Goal: Task Accomplishment & Management: Use online tool/utility

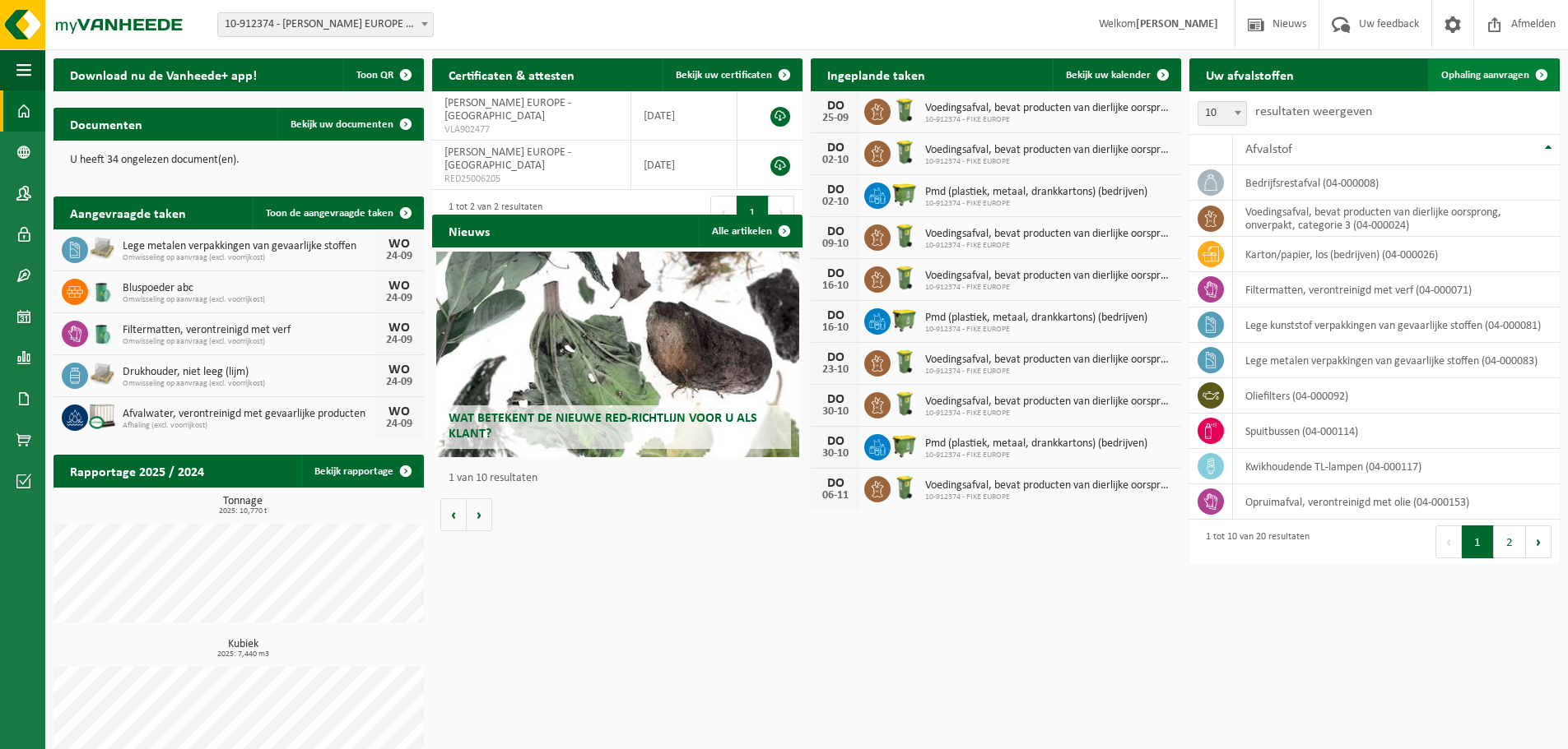
click at [1542, 77] on span at bounding box center [1541, 75] width 33 height 33
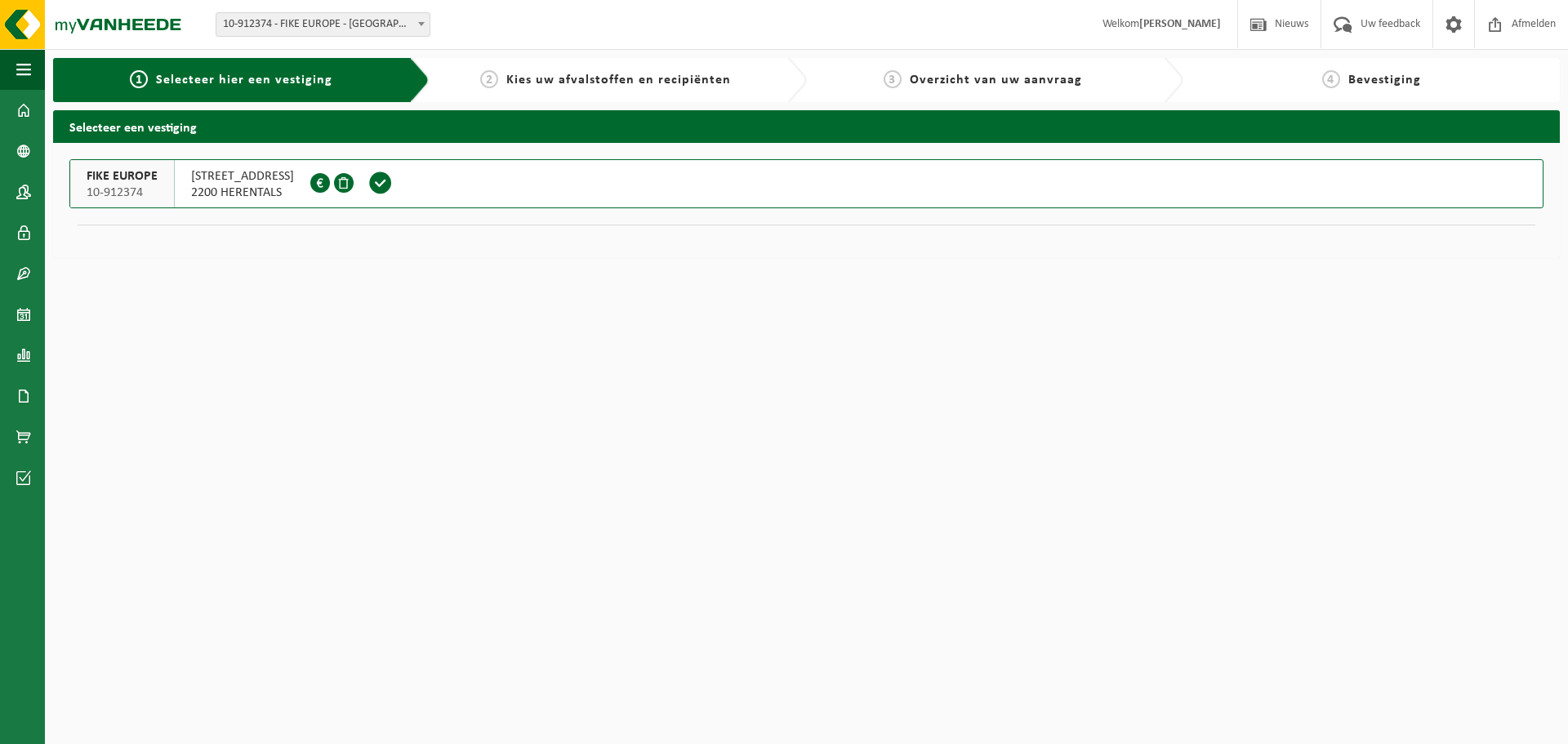
click at [380, 186] on span at bounding box center [381, 183] width 25 height 25
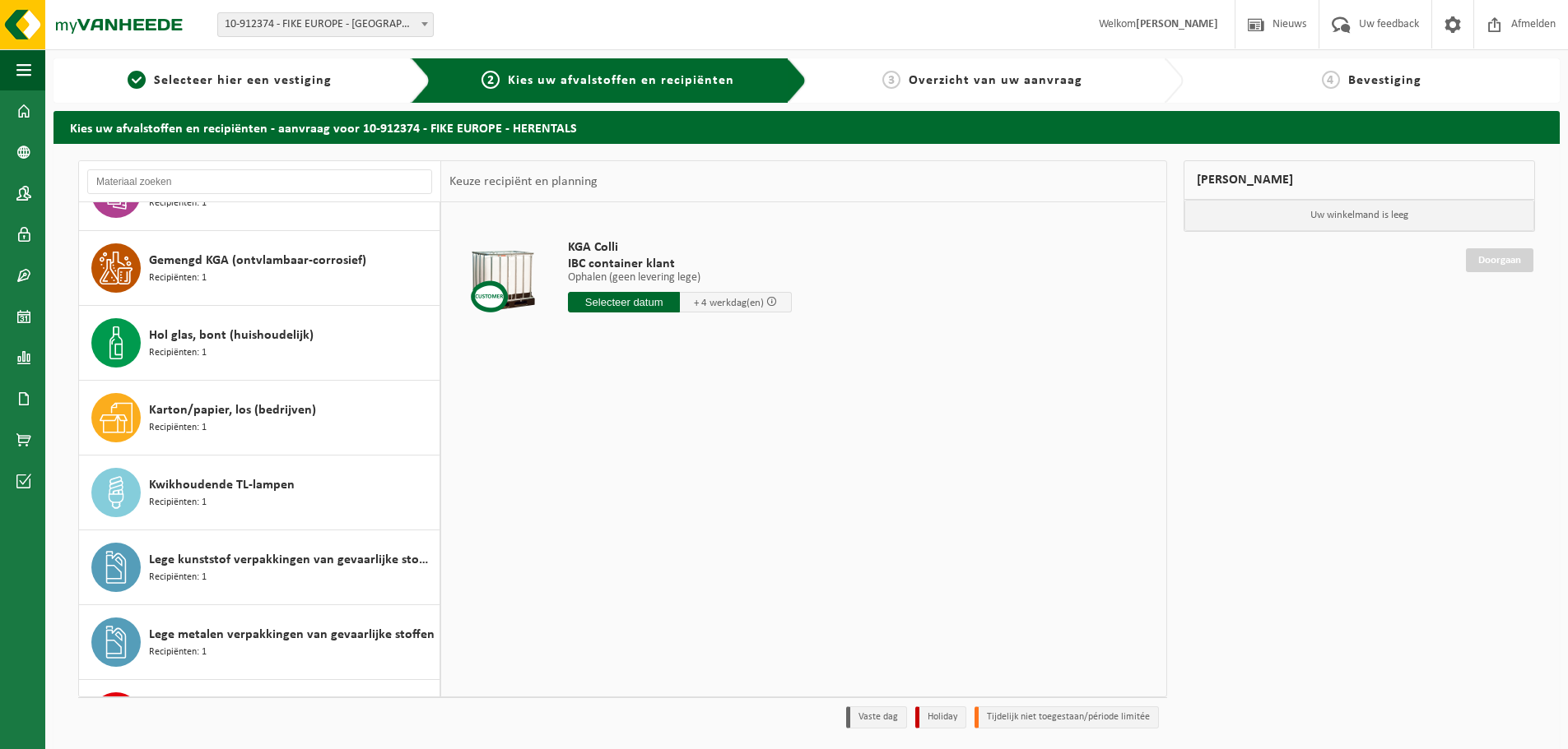
scroll to position [362, 0]
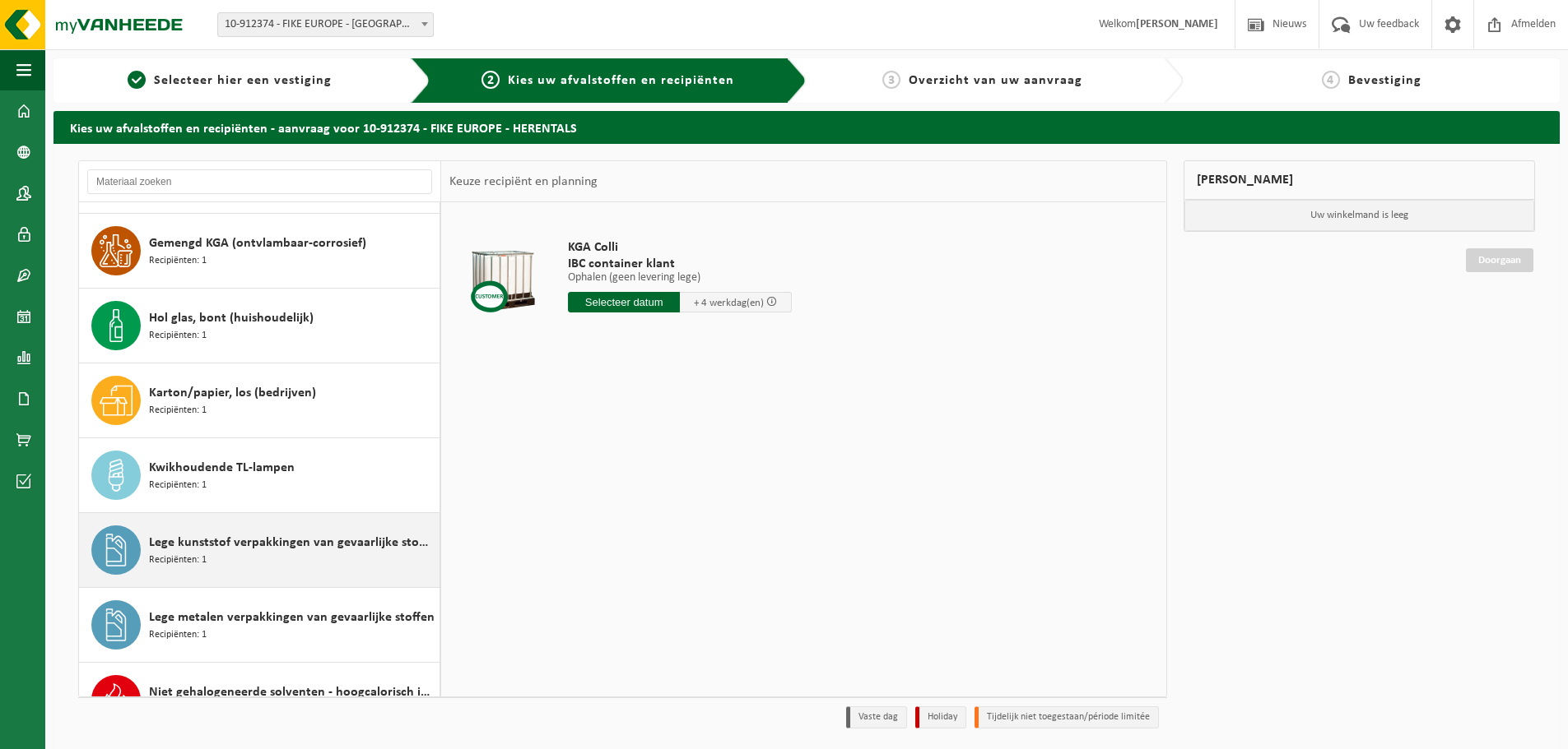
click at [225, 559] on div "Lege kunststof verpakkingen van gevaarlijke stoffen Recipiënten: 1" at bounding box center [291, 550] width 286 height 49
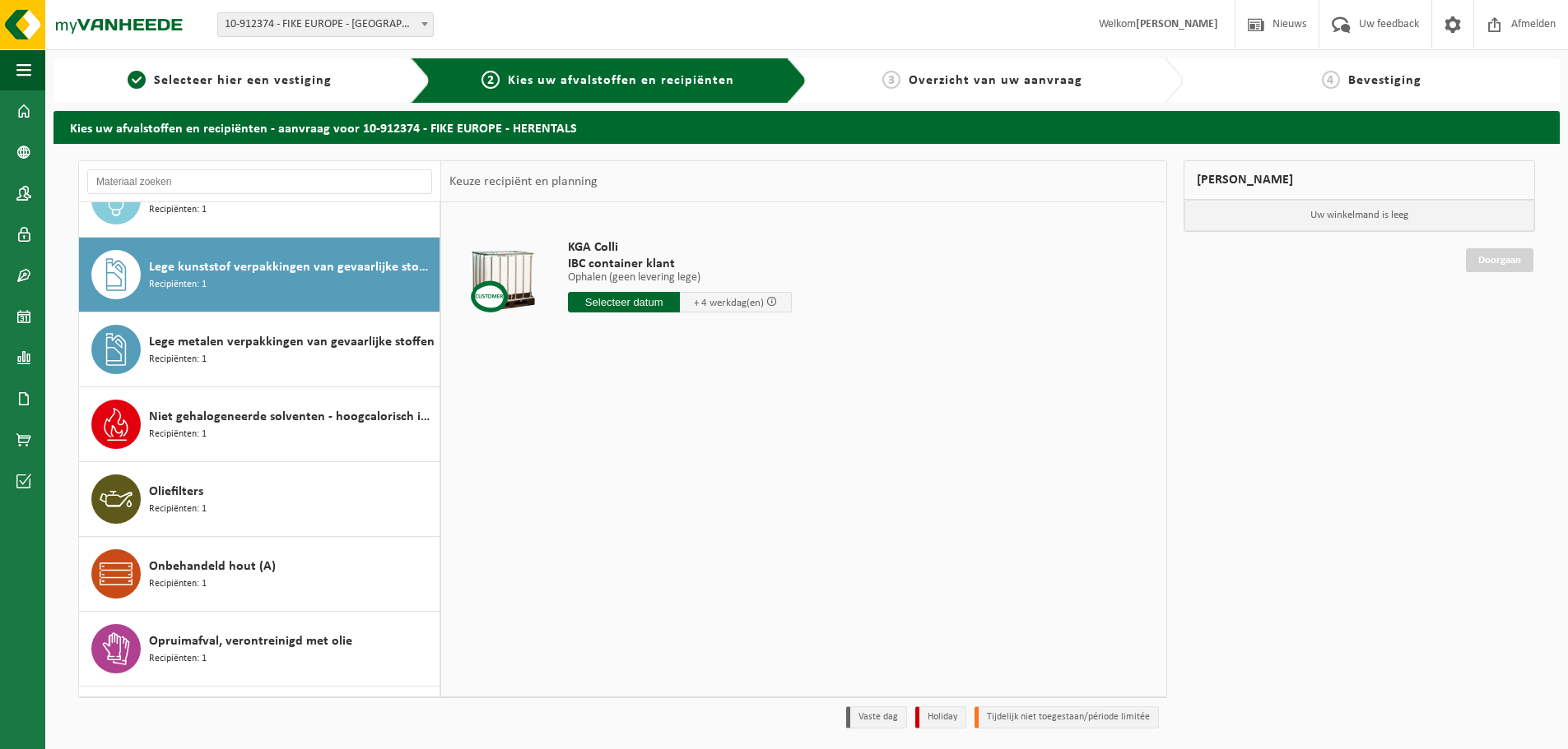
scroll to position [673, 0]
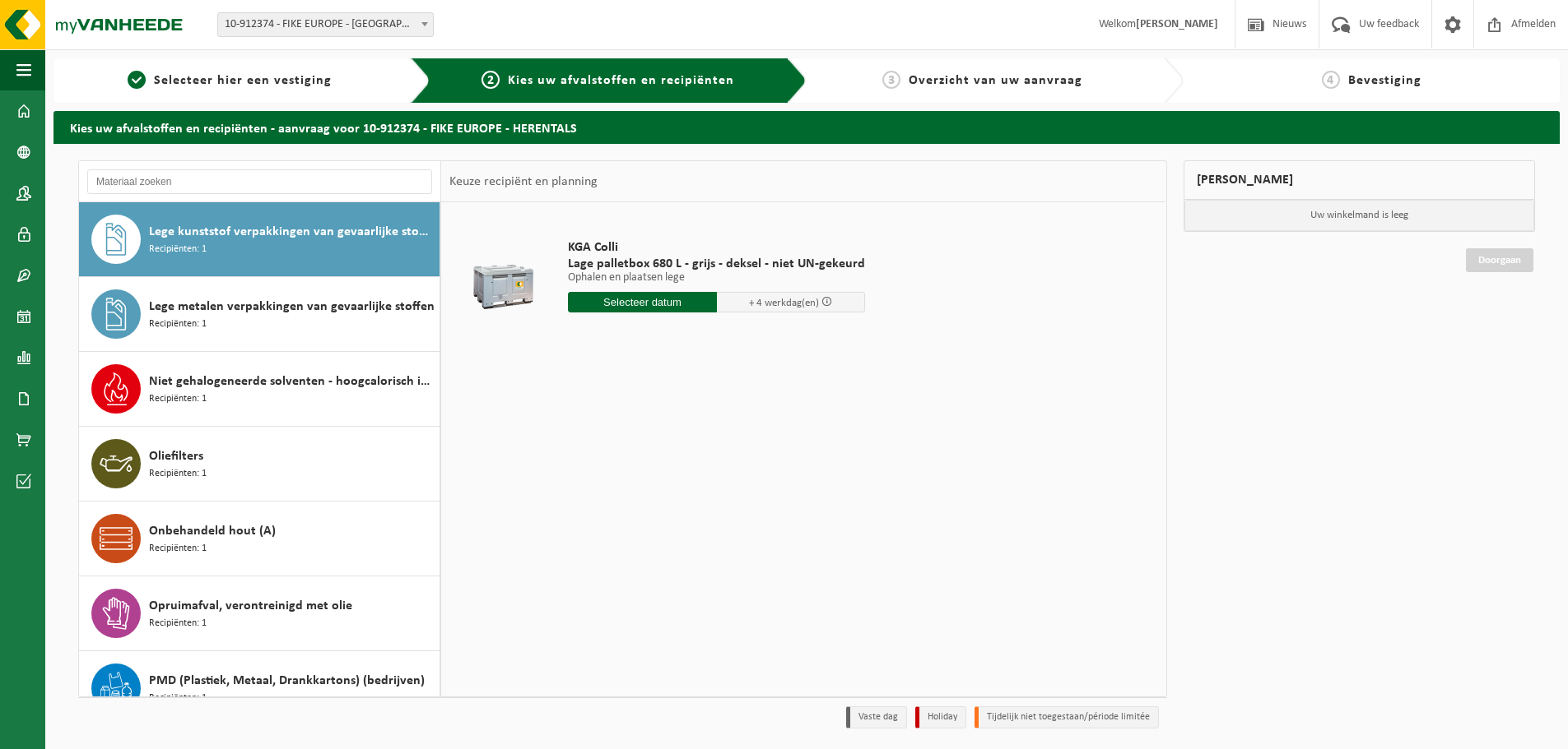
click at [670, 307] on input "text" at bounding box center [641, 302] width 149 height 20
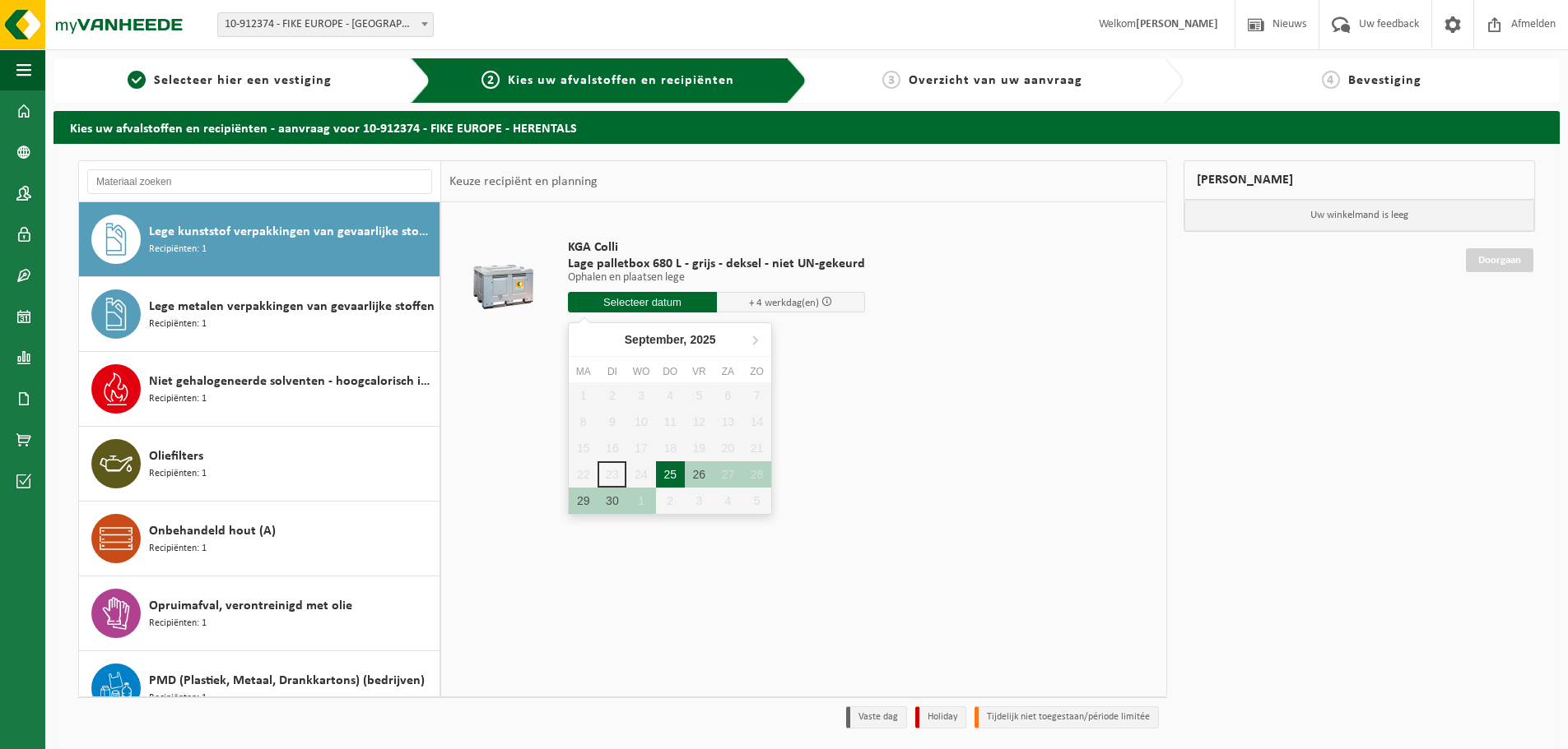
click at [675, 476] on div "25" at bounding box center [670, 475] width 29 height 27
type input "Van 2025-09-25"
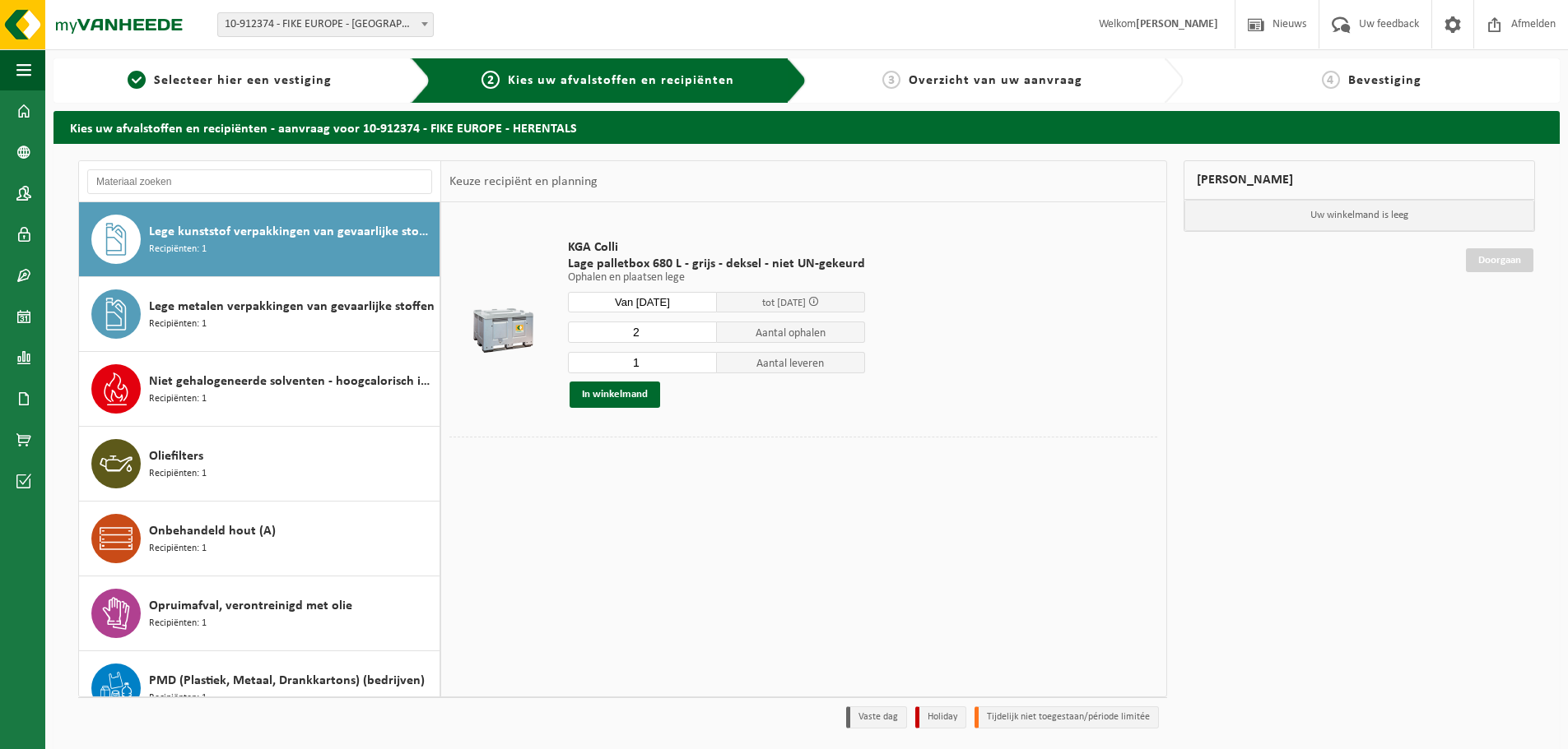
click at [701, 367] on input "1" at bounding box center [641, 362] width 149 height 21
type input "0"
click at [701, 367] on input "0" at bounding box center [641, 362] width 149 height 21
click at [636, 394] on button "In winkelmand" at bounding box center [615, 395] width 91 height 27
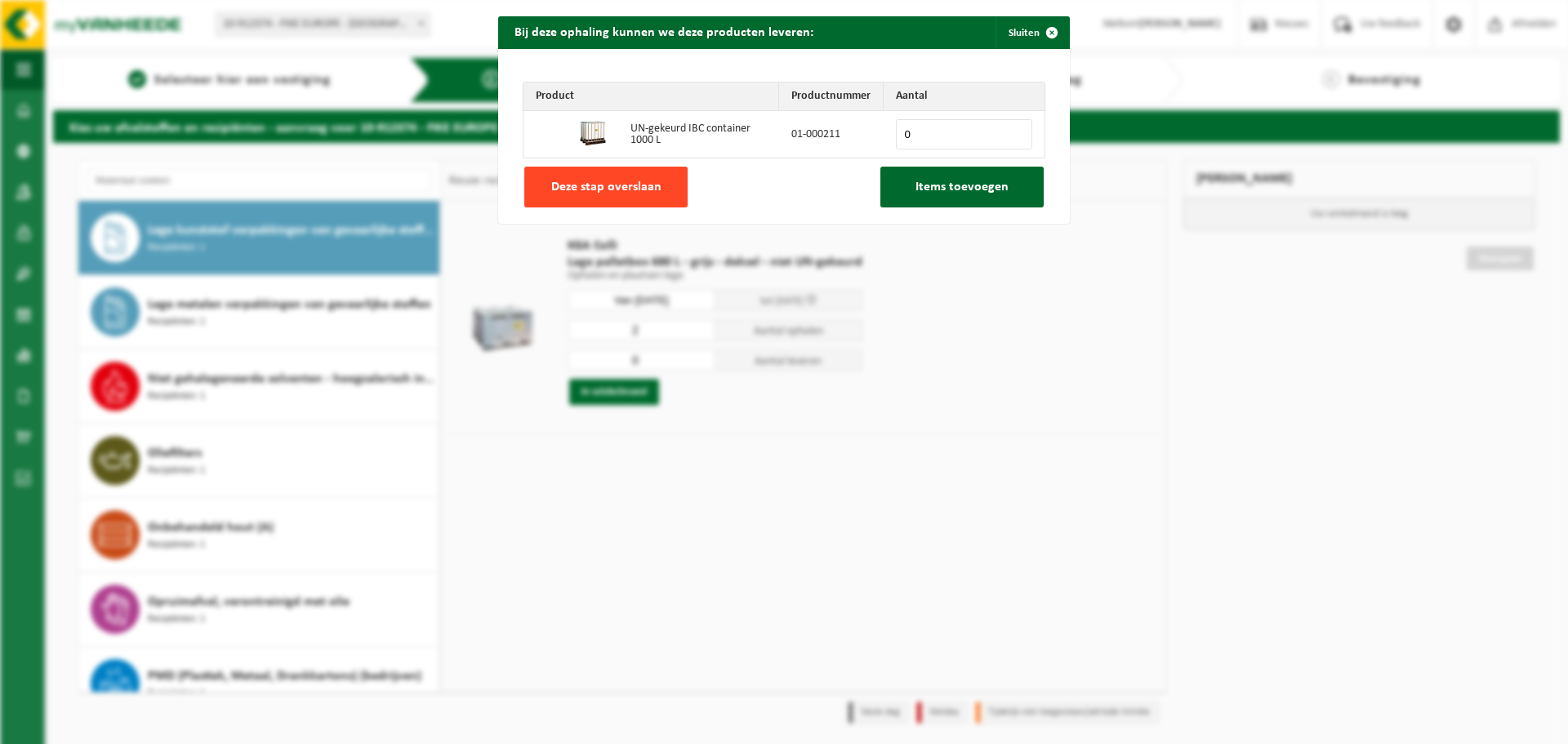
click at [605, 198] on button "Deze stap overslaan" at bounding box center [606, 187] width 164 height 41
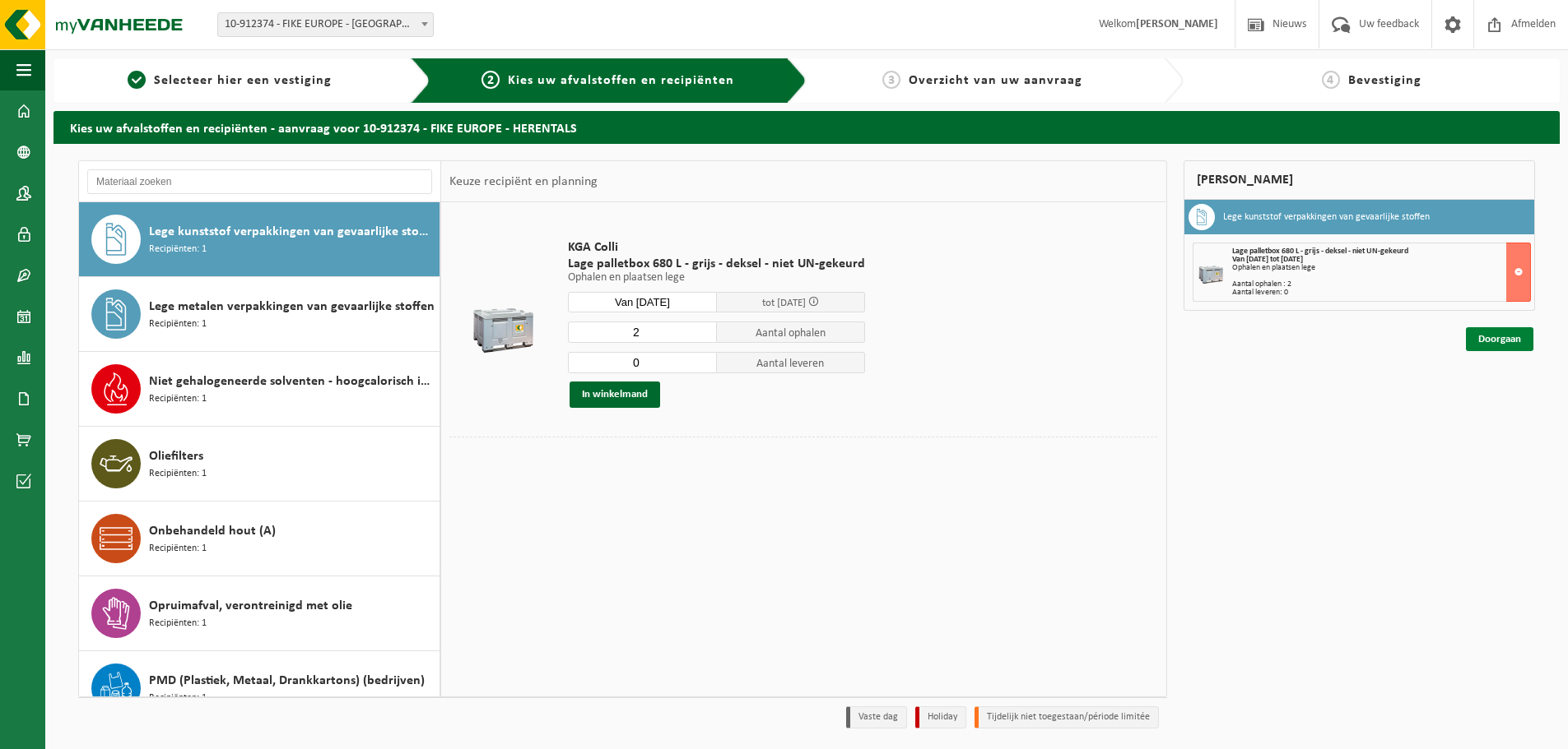
click at [1509, 345] on link "Doorgaan" at bounding box center [1499, 339] width 68 height 24
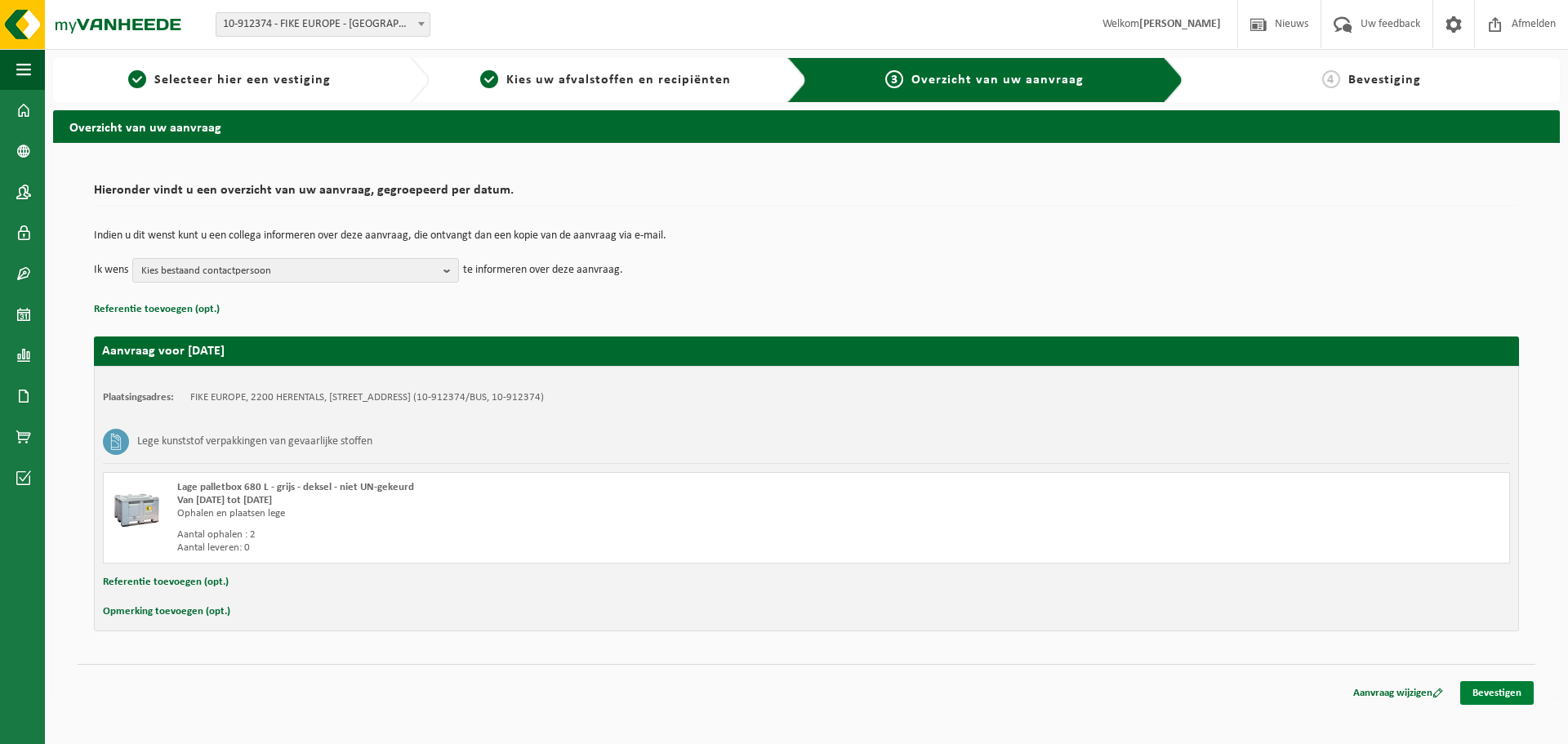
click at [1493, 696] on link "Bevestigen" at bounding box center [1497, 693] width 73 height 24
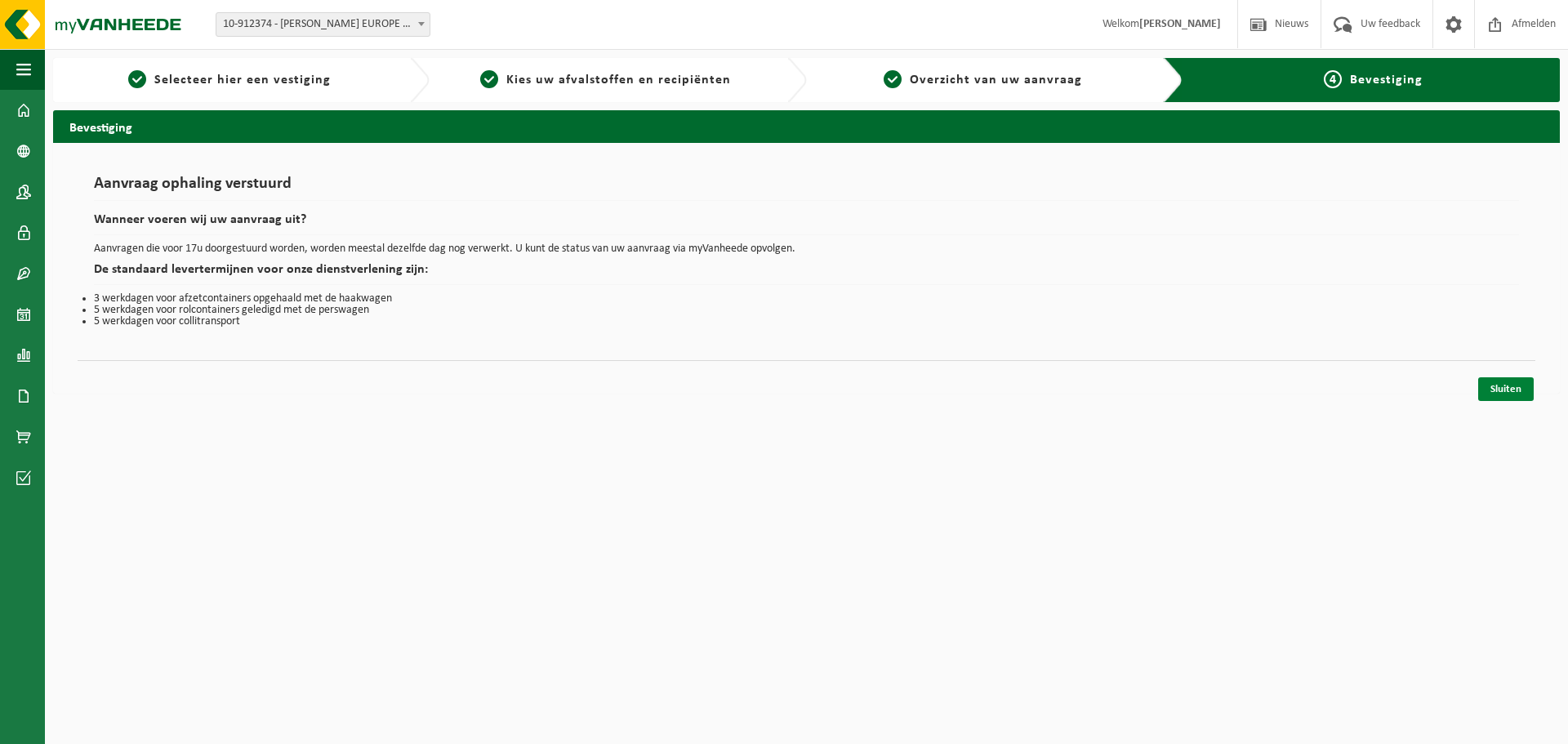
click at [1513, 389] on link "Sluiten" at bounding box center [1506, 389] width 56 height 24
